Goal: Check status

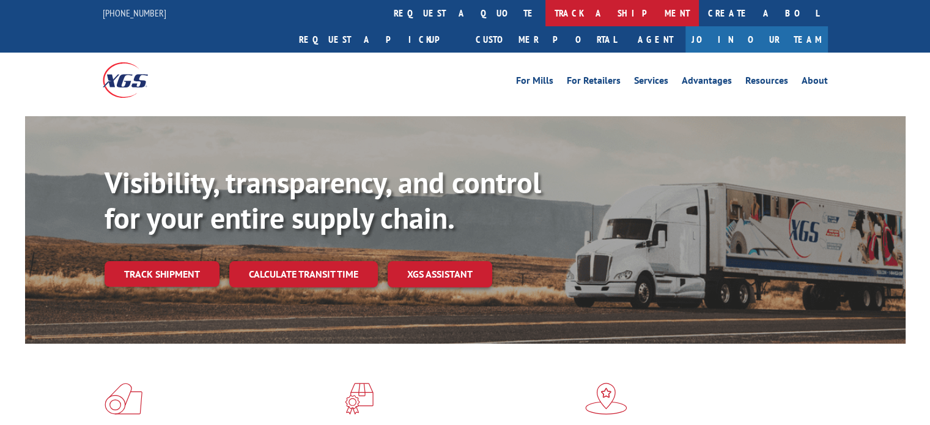
click at [546, 7] on link "track a shipment" at bounding box center [623, 13] width 154 height 26
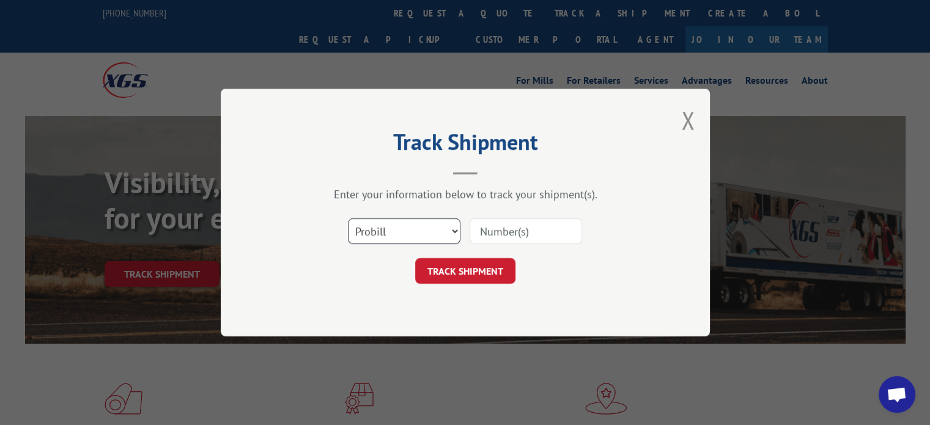
click at [413, 237] on select "Select category... Probill BOL PO" at bounding box center [404, 231] width 113 height 26
select select "bol"
click at [348, 218] on select "Select category... Probill BOL PO" at bounding box center [404, 231] width 113 height 26
click at [540, 231] on input at bounding box center [526, 231] width 113 height 26
paste input "6831199"
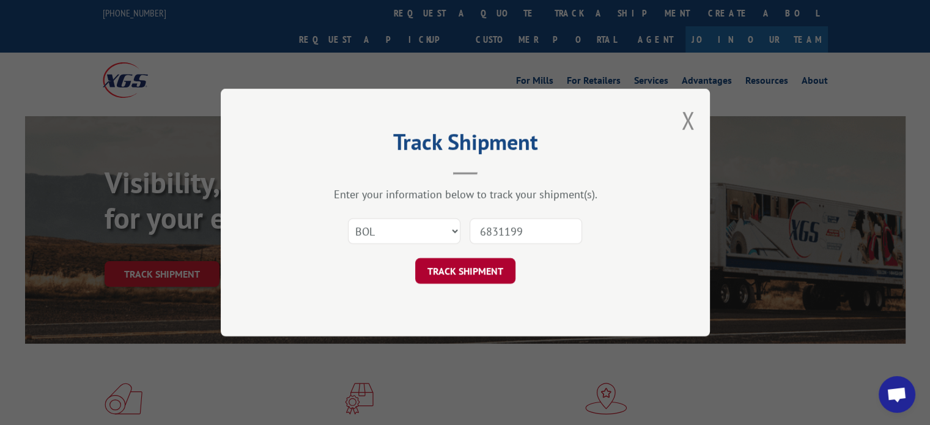
type input "6831199"
click at [483, 265] on button "TRACK SHIPMENT" at bounding box center [465, 271] width 100 height 26
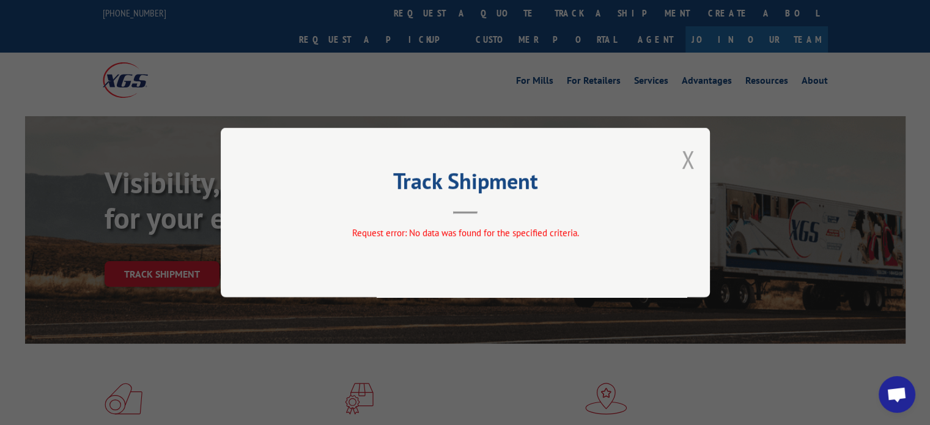
click at [688, 152] on button "Close modal" at bounding box center [687, 159] width 13 height 32
